Goal: Navigation & Orientation: Understand site structure

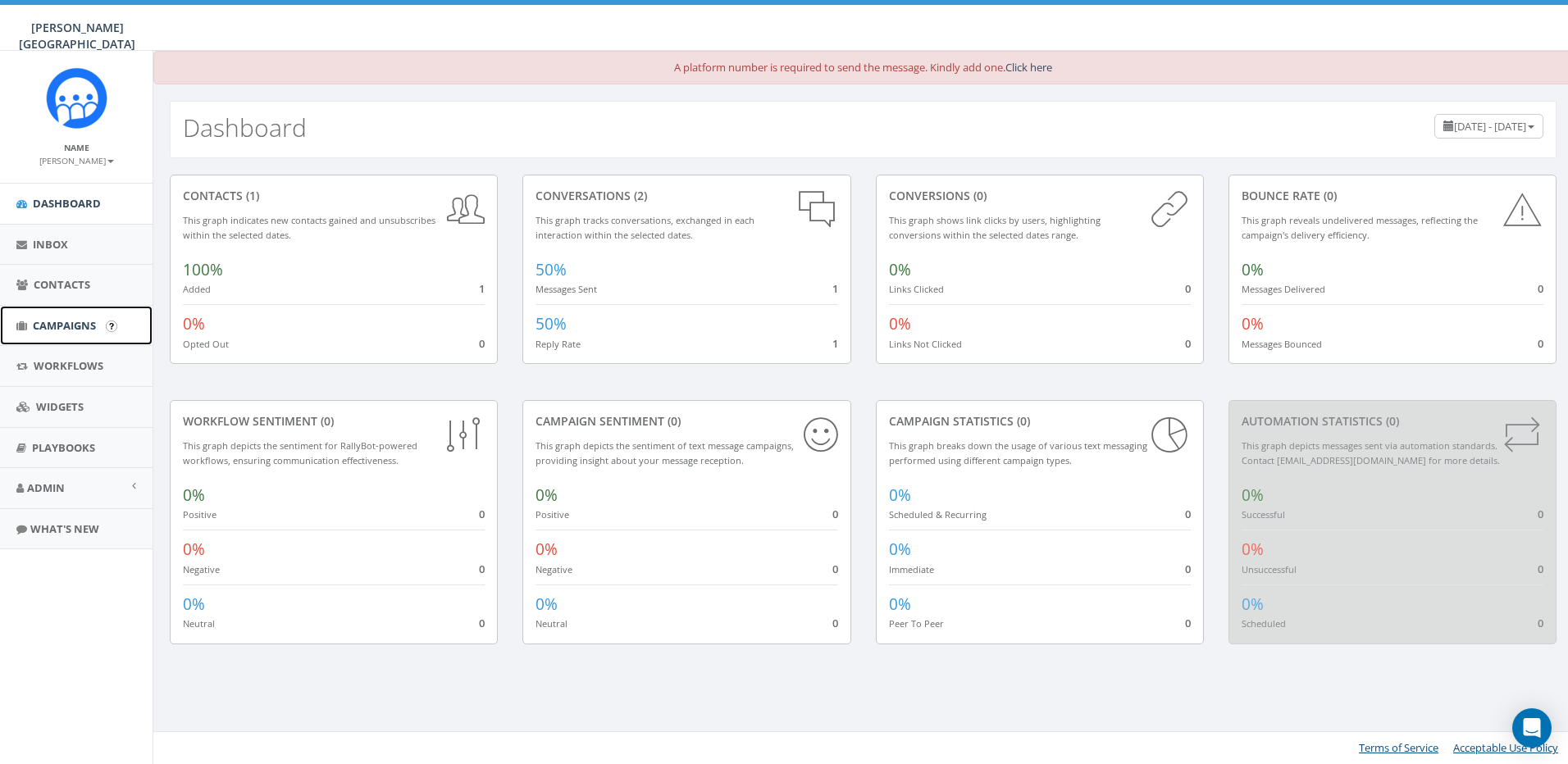
click at [77, 326] on span "Campaigns" at bounding box center [65, 325] width 63 height 14
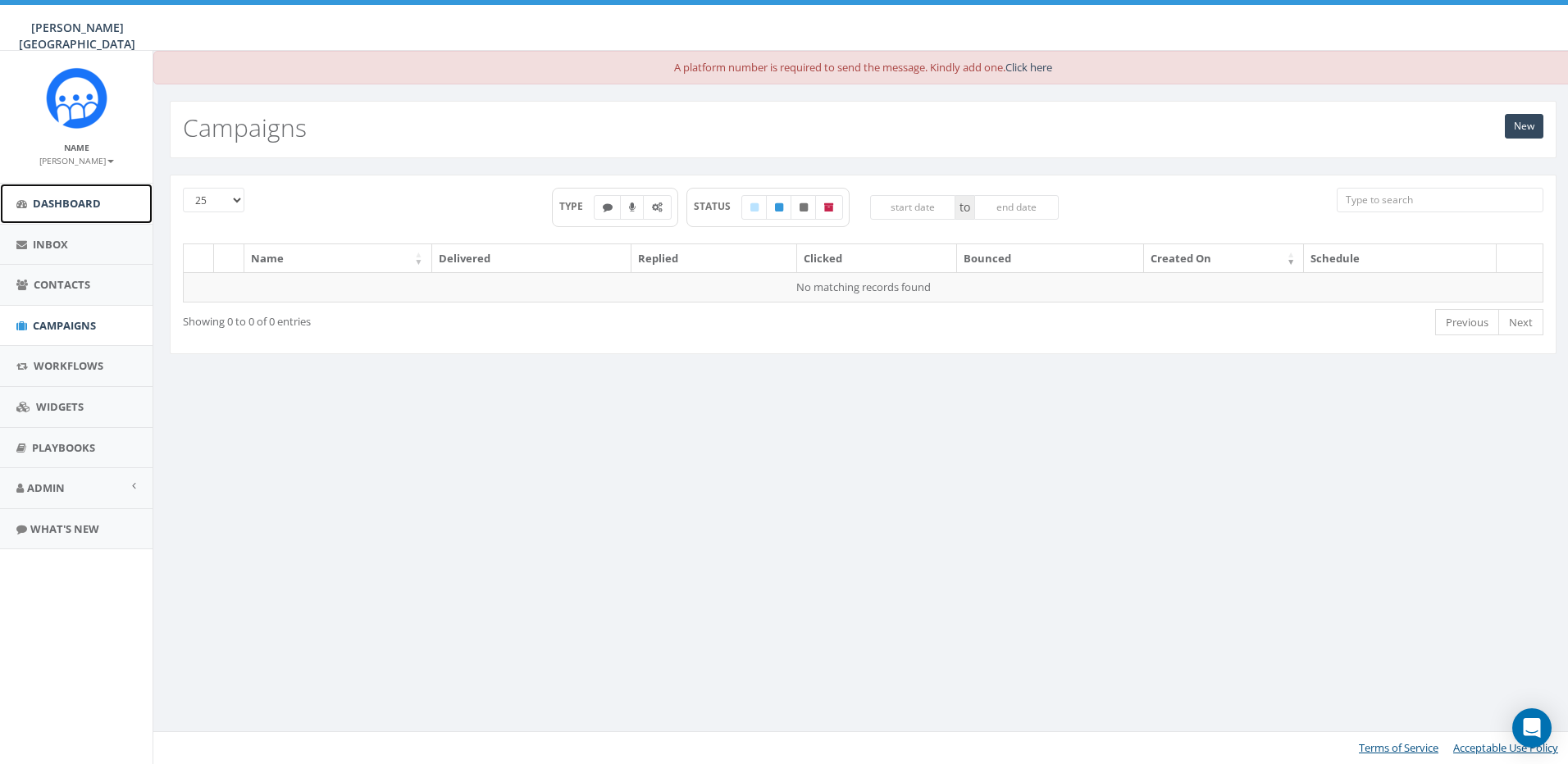
click at [74, 203] on span "Dashboard" at bounding box center [67, 203] width 68 height 14
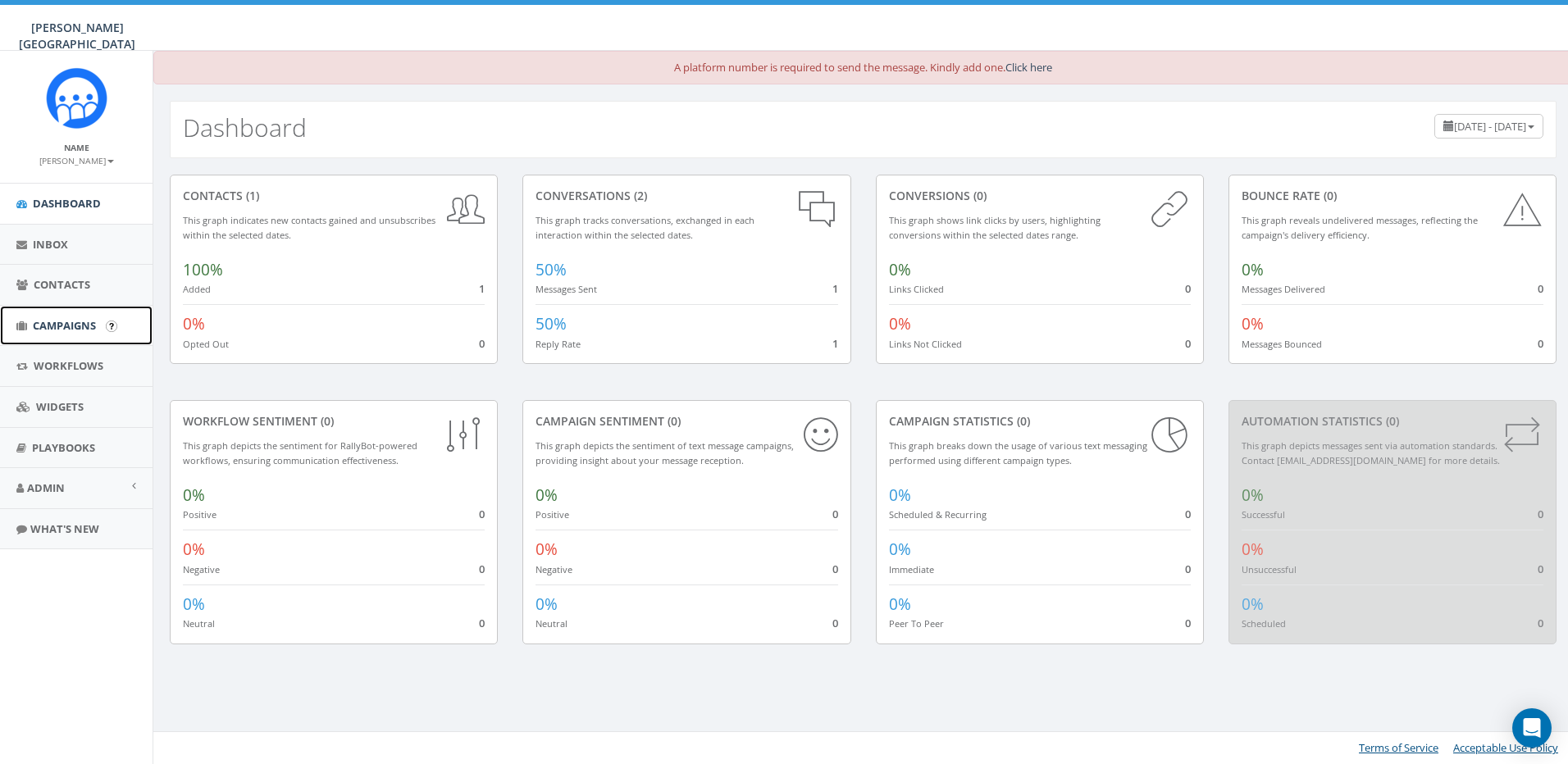
click at [62, 323] on span "Campaigns" at bounding box center [65, 325] width 63 height 14
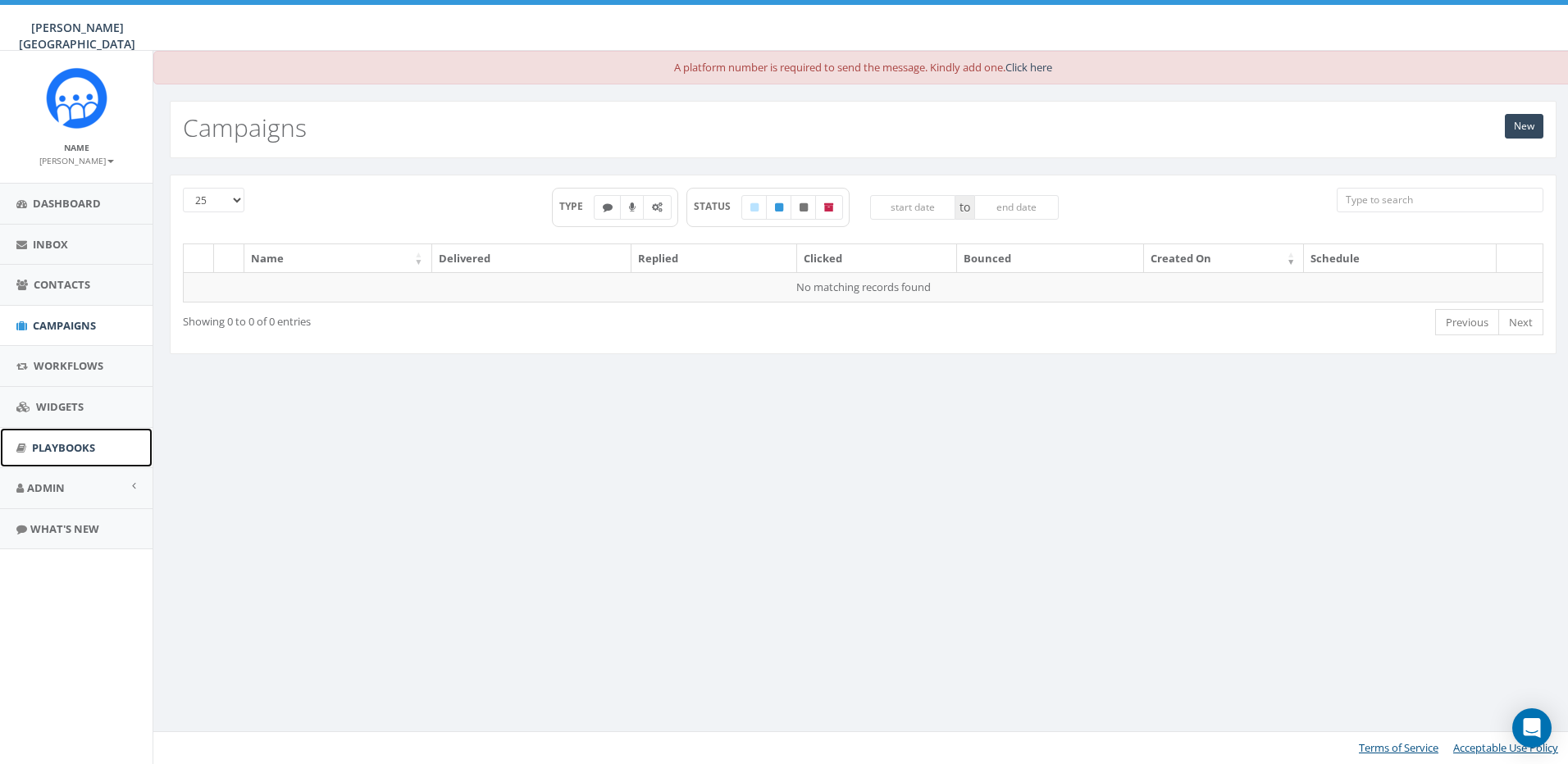
click at [39, 444] on span "Playbooks" at bounding box center [64, 448] width 63 height 14
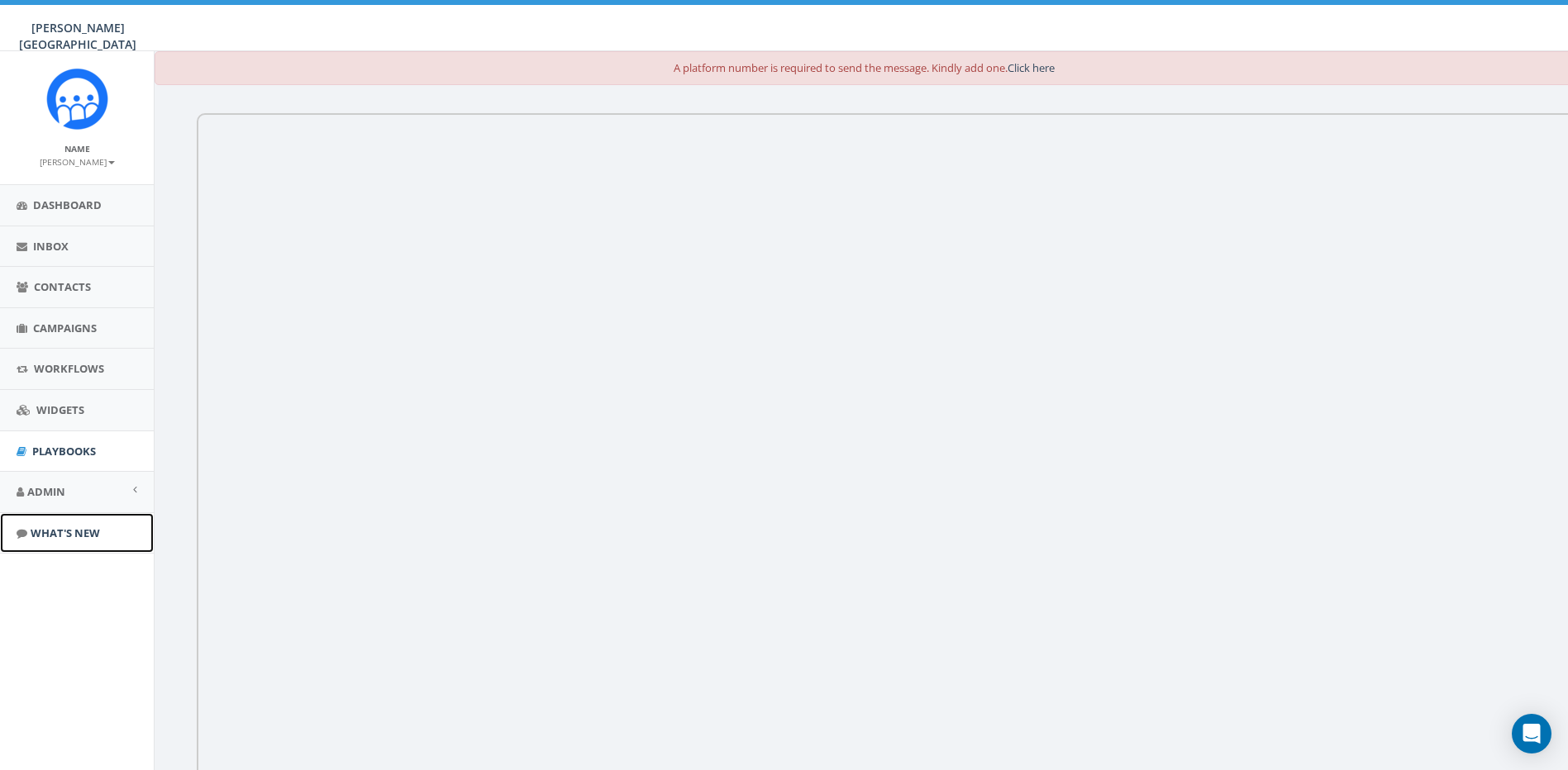
click at [55, 533] on span "What's New" at bounding box center [65, 533] width 70 height 14
click at [52, 199] on span "Dashboard" at bounding box center [68, 205] width 69 height 14
